Goal: Task Accomplishment & Management: Complete application form

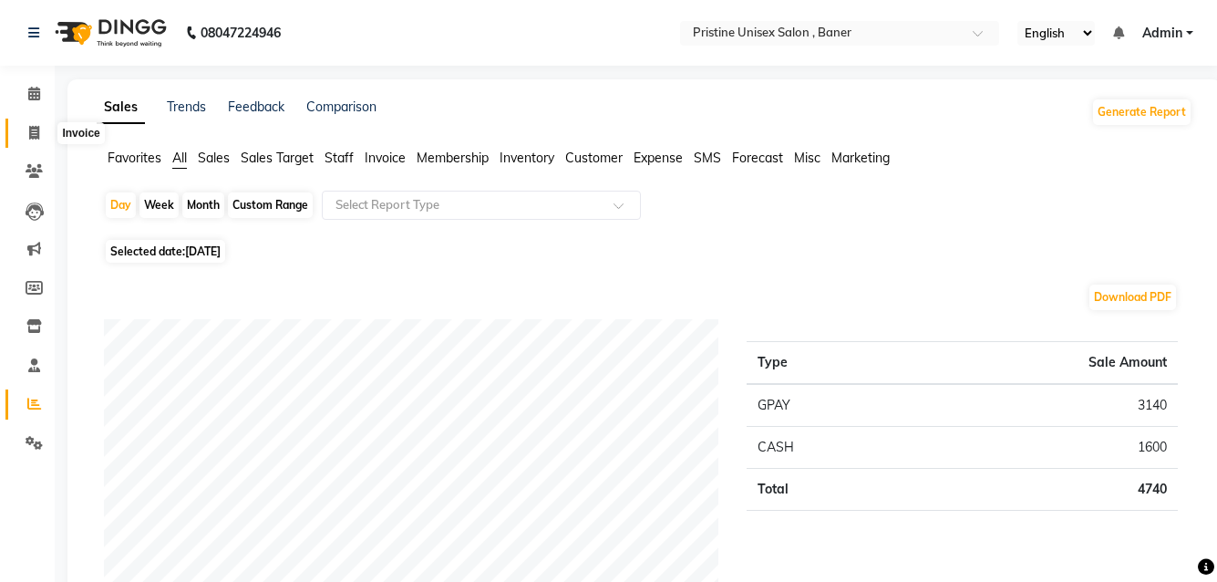
click at [31, 131] on icon at bounding box center [34, 133] width 10 height 14
select select "6610"
select select "service"
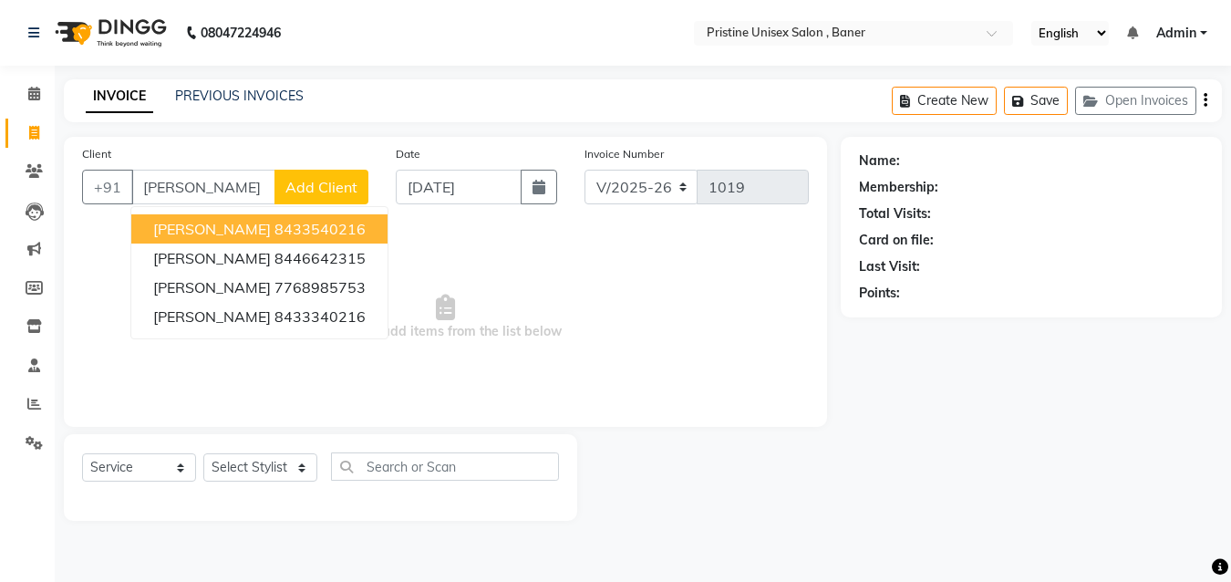
click at [274, 228] on ngb-highlight "8433540216" at bounding box center [319, 229] width 91 height 18
type input "8433540216"
select select "1: Object"
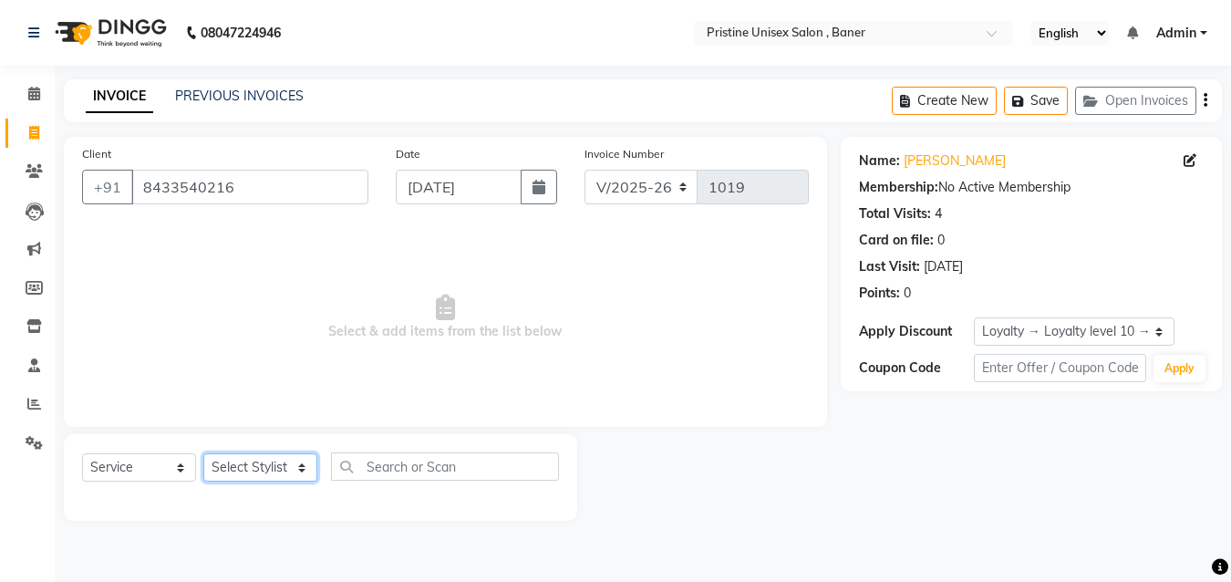
click at [270, 474] on select "Select Stylist [PERSON_NAME] [PERSON_NAME] Karan [PERSON_NAME] Mohd [PERSON_NAM…" at bounding box center [260, 467] width 114 height 28
select select "51203"
click at [203, 453] on select "Select Stylist [PERSON_NAME] [PERSON_NAME] Karan [PERSON_NAME] Mohd [PERSON_NAM…" at bounding box center [260, 467] width 114 height 28
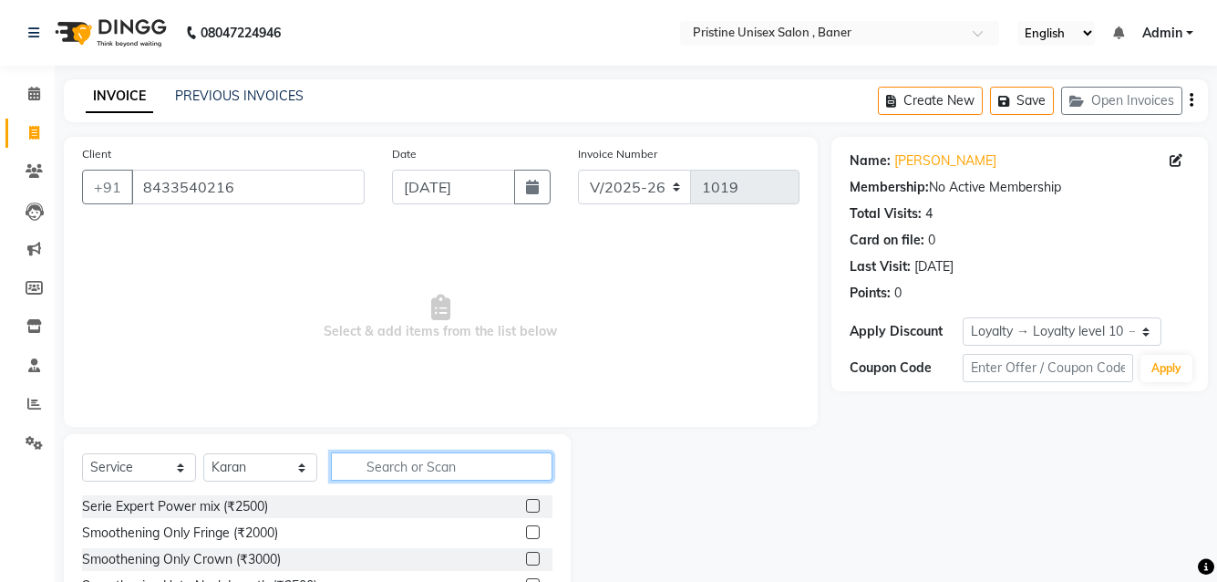
click at [360, 464] on input "text" at bounding box center [442, 466] width 222 height 28
type input "beard"
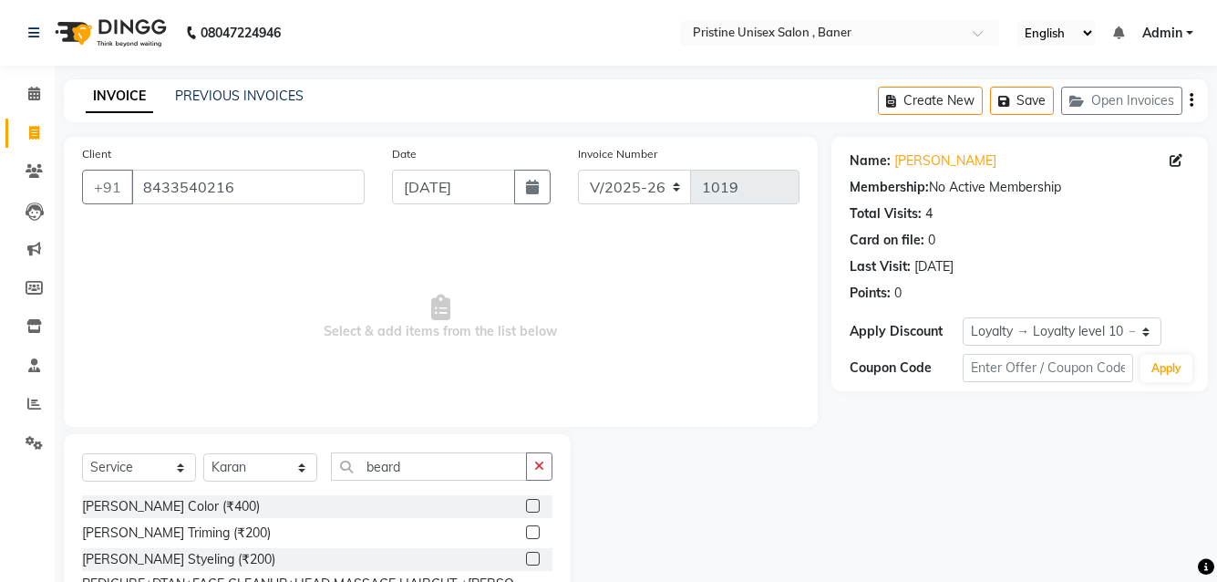
click at [532, 532] on label at bounding box center [533, 532] width 14 height 14
click at [532, 532] on input "checkbox" at bounding box center [532, 533] width 12 height 12
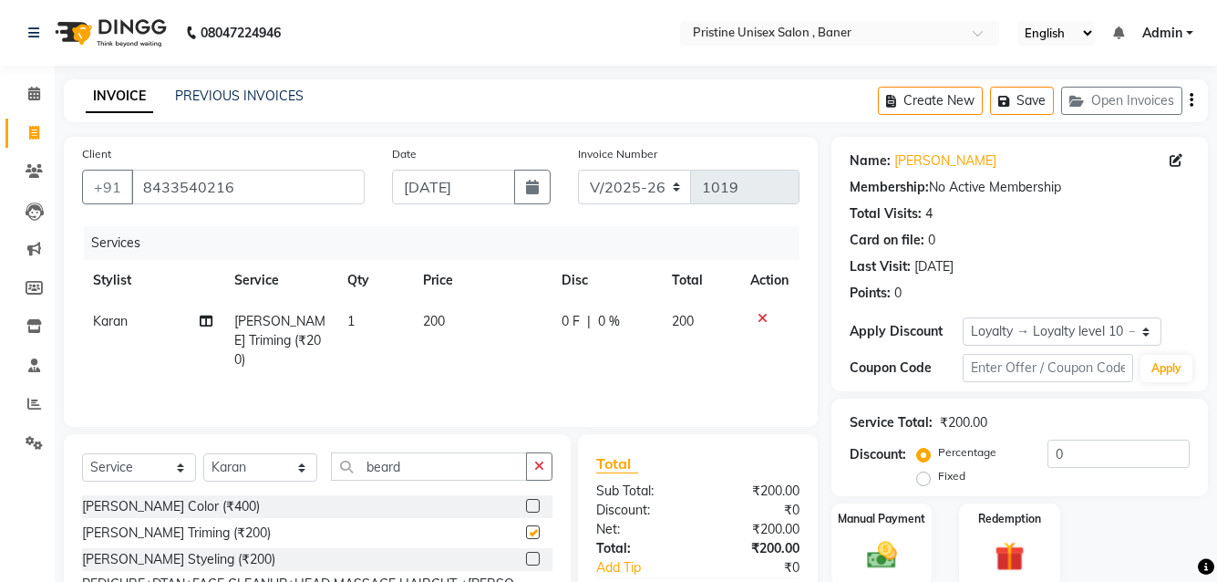
checkbox input "false"
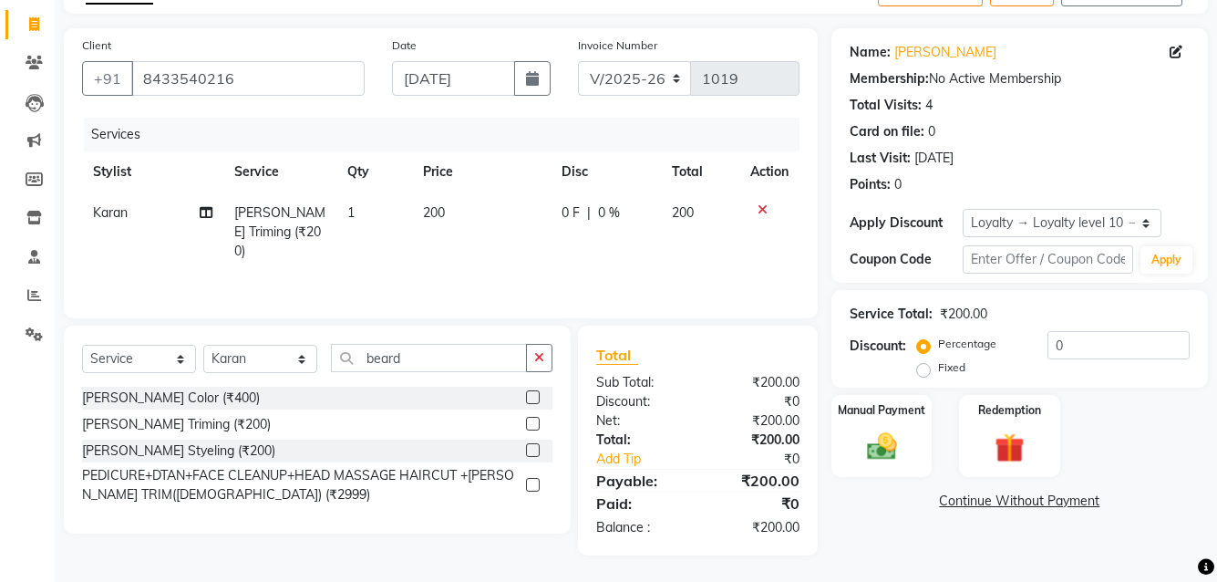
scroll to position [109, 0]
click at [875, 435] on img at bounding box center [881, 446] width 50 height 36
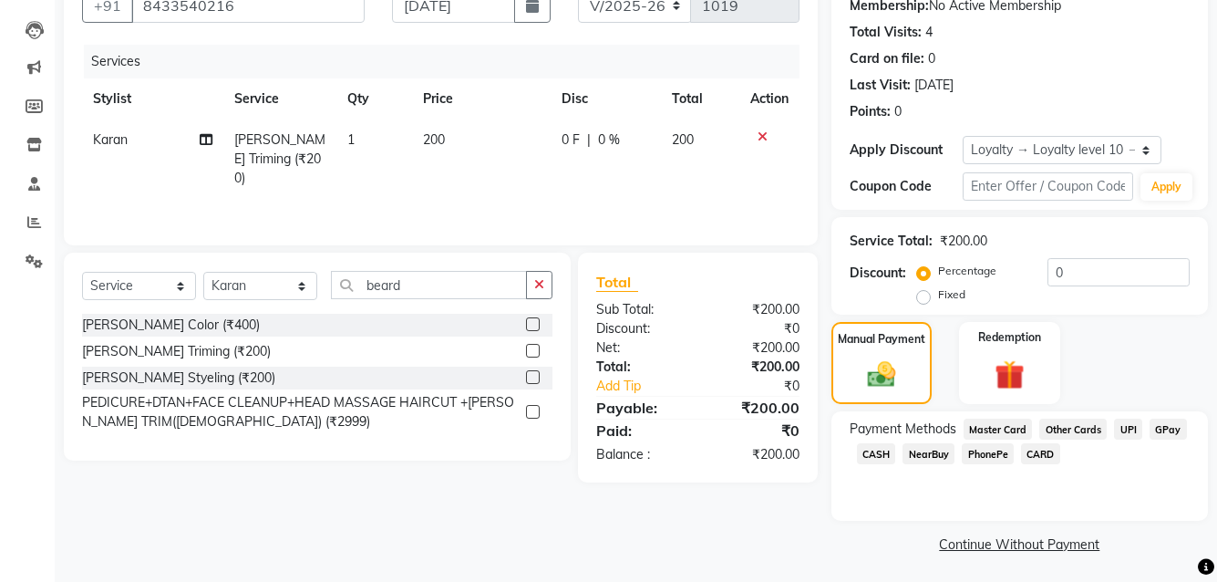
scroll to position [185, 0]
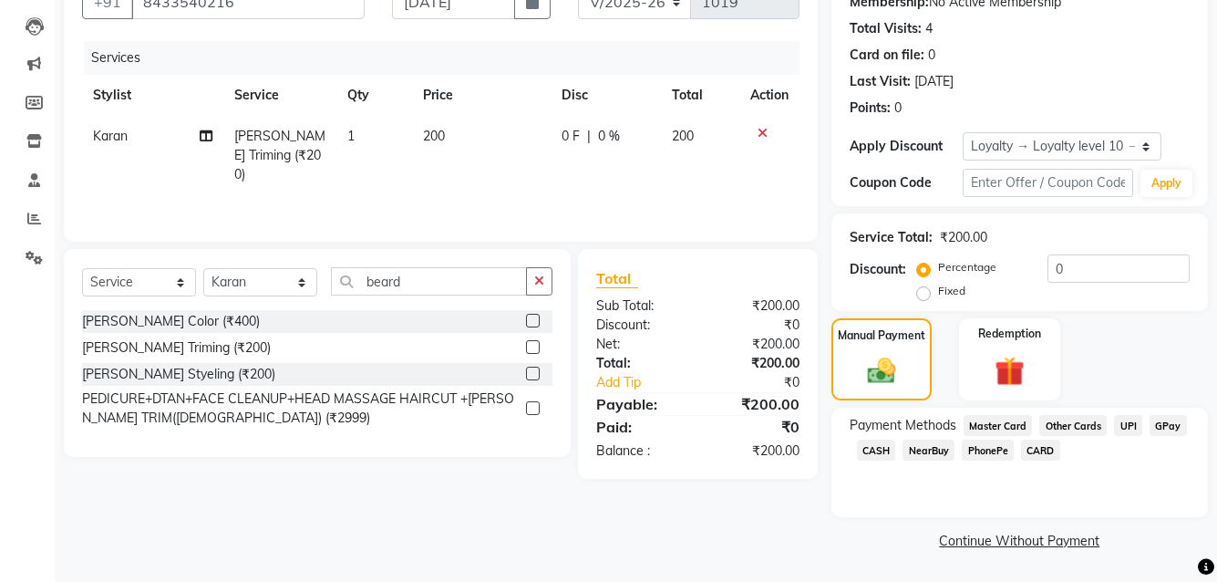
click at [1164, 427] on span "GPay" at bounding box center [1168, 425] width 37 height 21
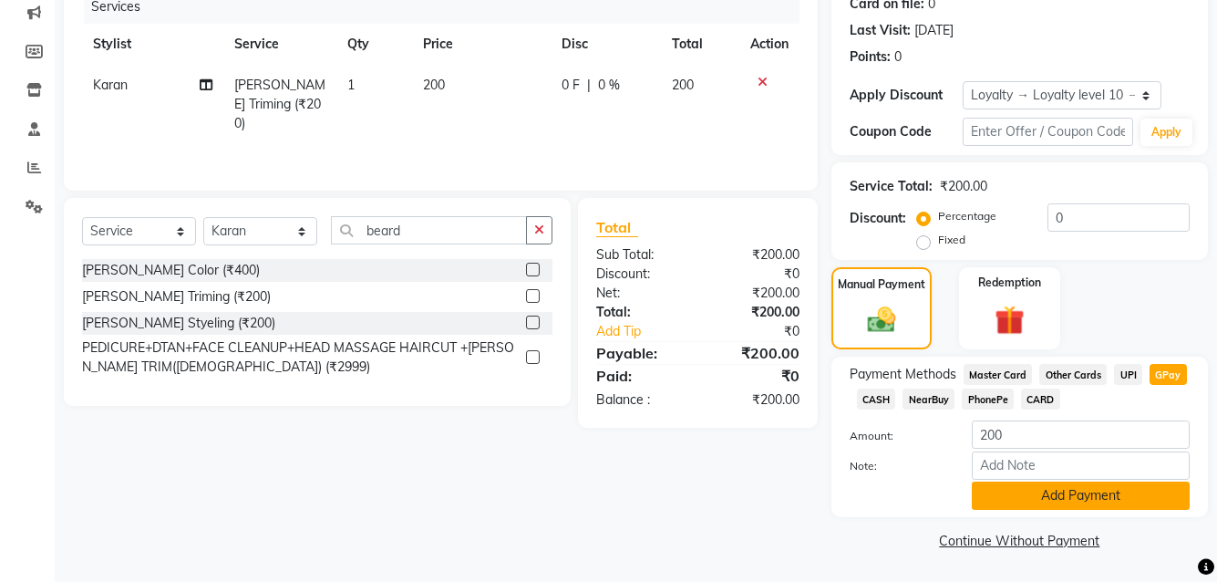
click at [1032, 492] on button "Add Payment" at bounding box center [1081, 495] width 218 height 28
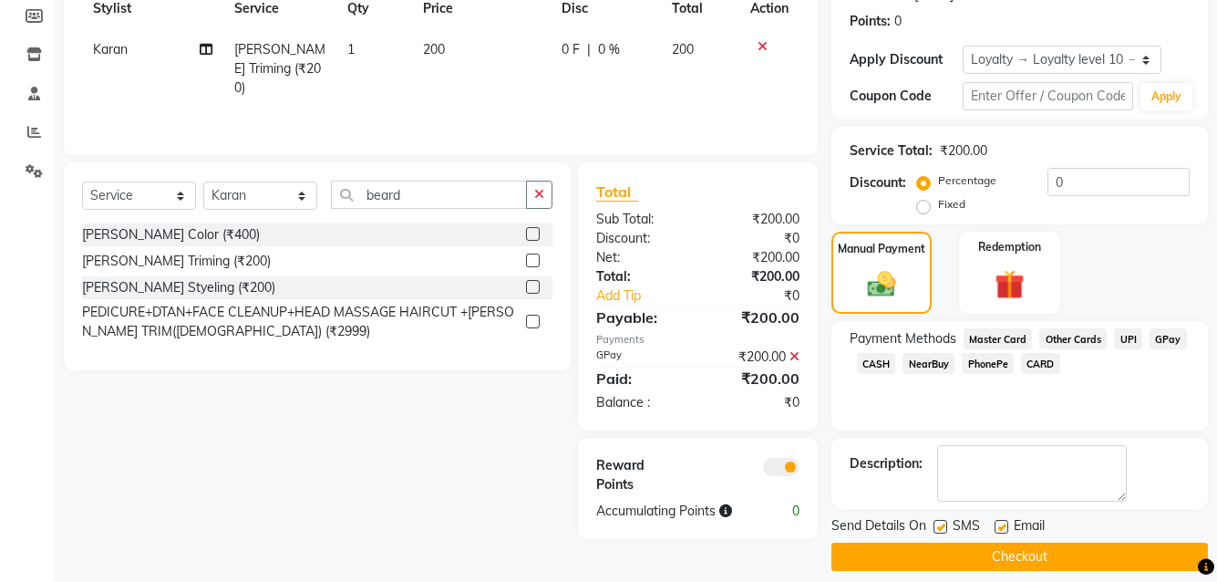
scroll to position [288, 0]
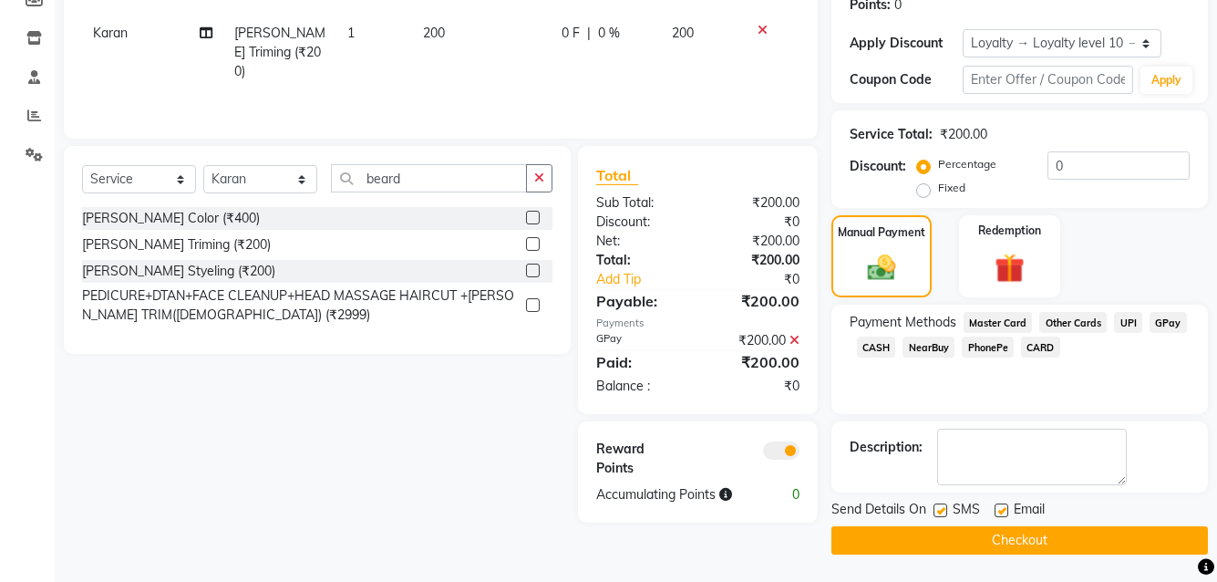
click at [1015, 536] on button "Checkout" at bounding box center [1020, 540] width 377 height 28
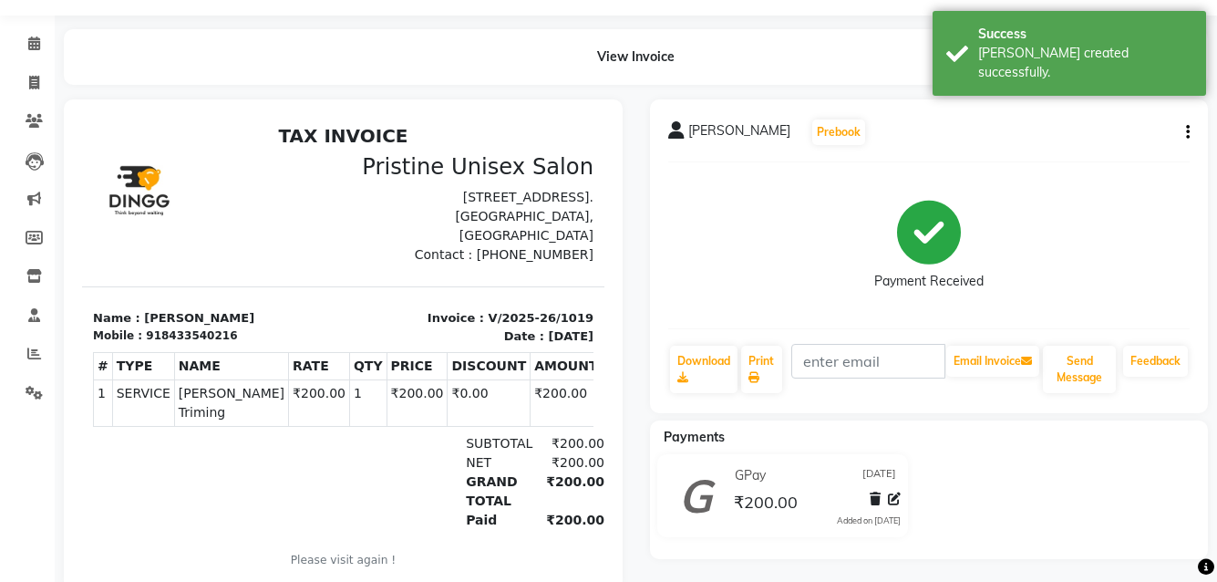
scroll to position [99, 0]
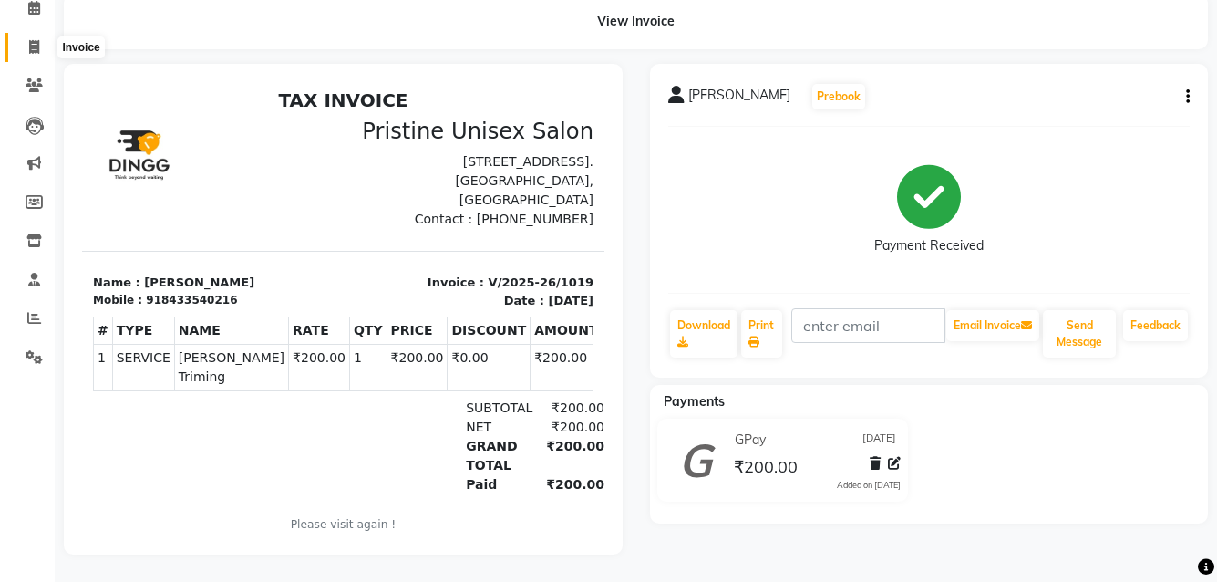
click at [34, 40] on icon at bounding box center [34, 47] width 10 height 14
select select "service"
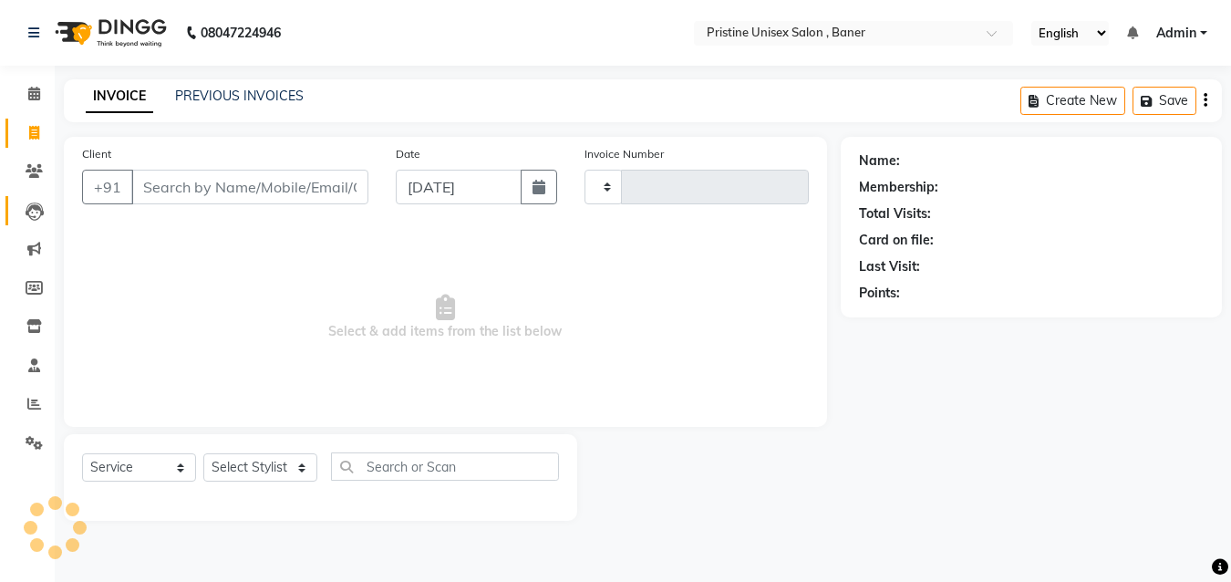
type input "1020"
select select "6610"
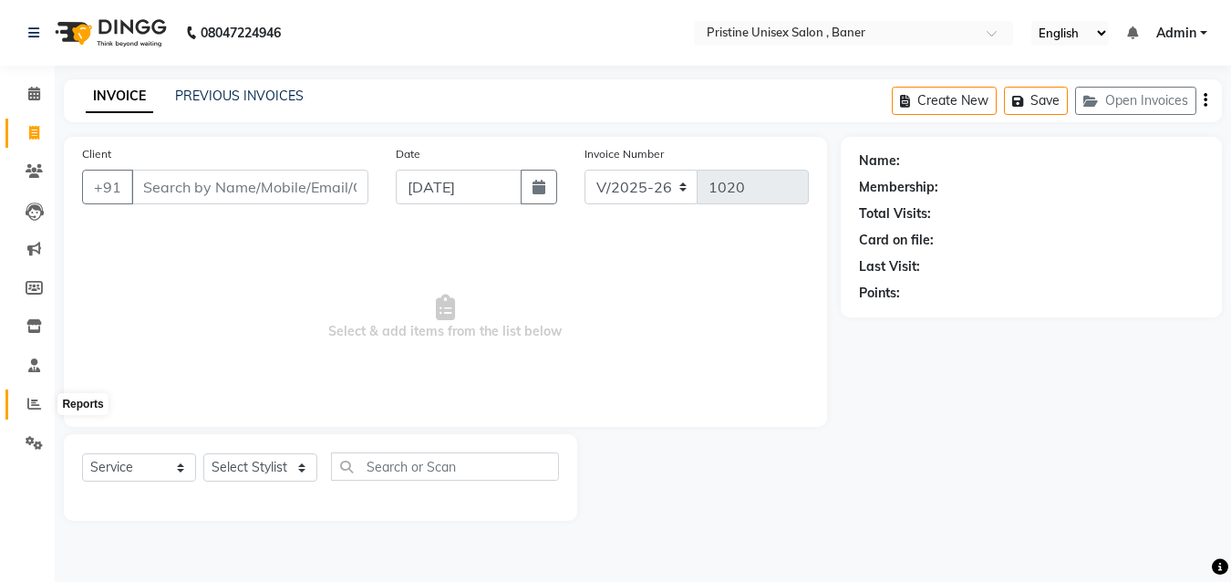
click at [33, 408] on icon at bounding box center [34, 404] width 14 height 14
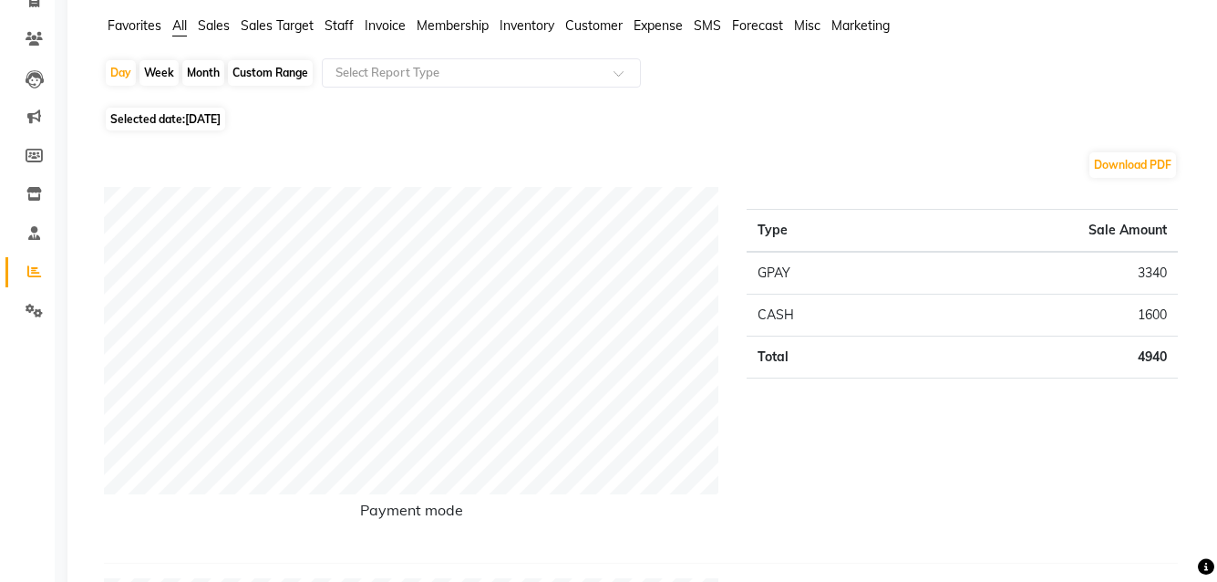
scroll to position [91, 0]
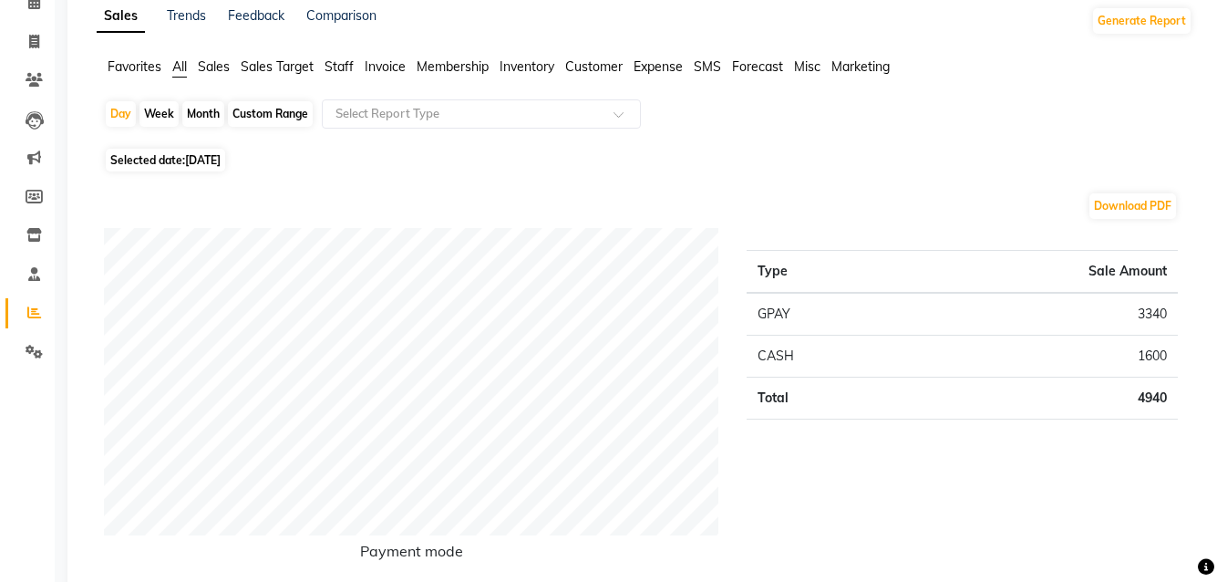
click at [205, 114] on div "Month" at bounding box center [203, 114] width 42 height 26
select select "9"
select select "2025"
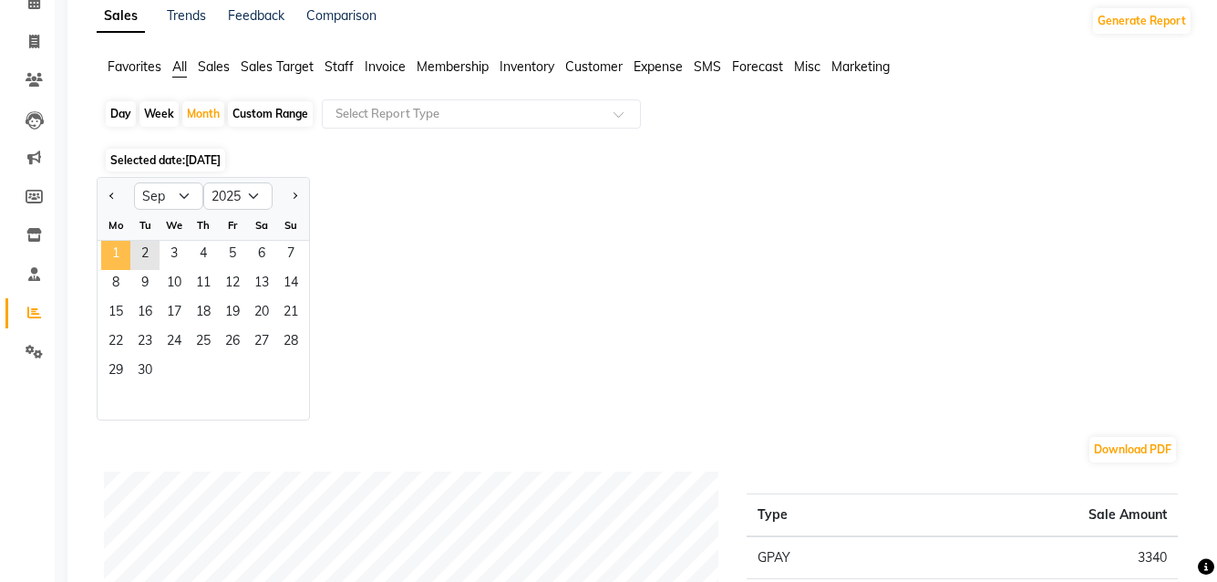
click at [116, 257] on span "1" at bounding box center [115, 255] width 29 height 29
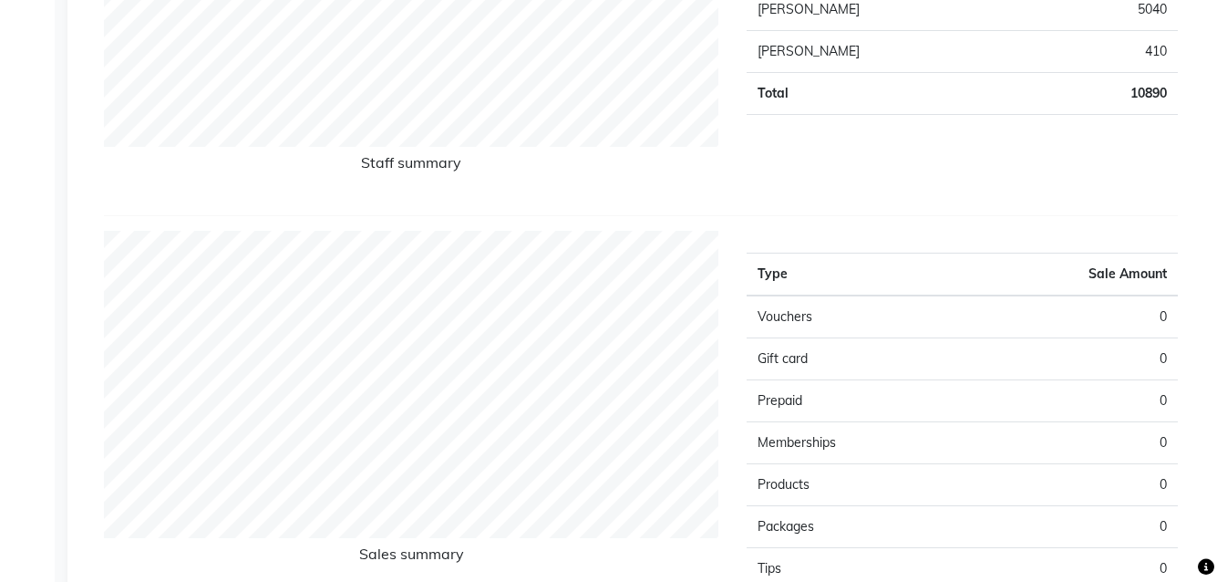
scroll to position [912, 0]
